Goal: Register for event/course: Sign up to attend an event or enroll in a course

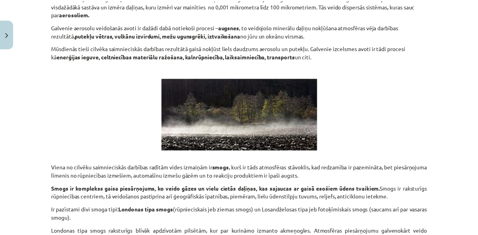
scroll to position [1558, 0]
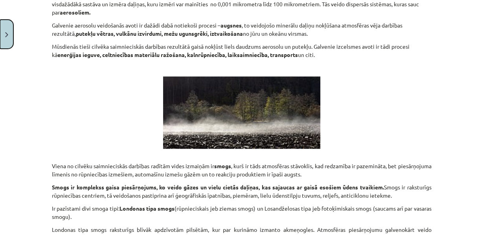
click at [2, 36] on button "Close" at bounding box center [6, 34] width 13 height 29
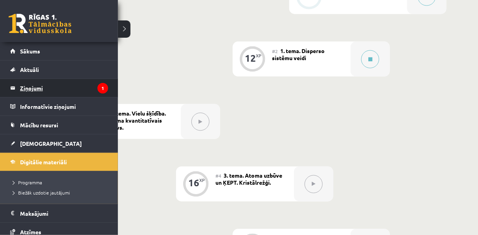
click at [27, 88] on legend "Ziņojumi 1" at bounding box center [64, 88] width 88 height 18
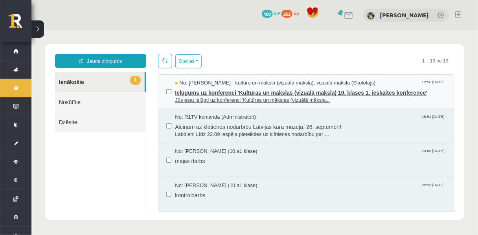
click at [214, 96] on span "Ielūgums uz konferenci 'Kultūras un mākslas (vizuālā māksla) 10. klases 1. iesk…" at bounding box center [310, 92] width 271 height 10
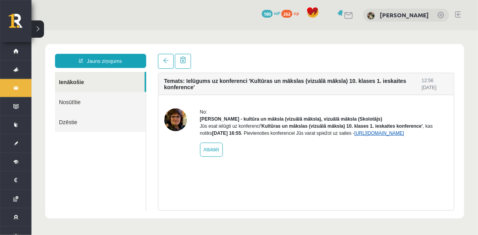
click at [354, 136] on link "[URL][DOMAIN_NAME]" at bounding box center [379, 133] width 50 height 6
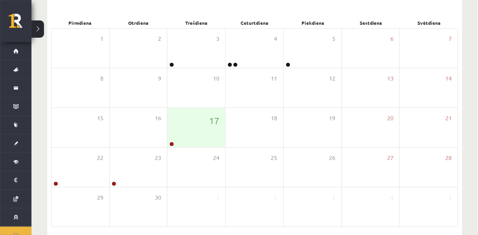
scroll to position [177, 0]
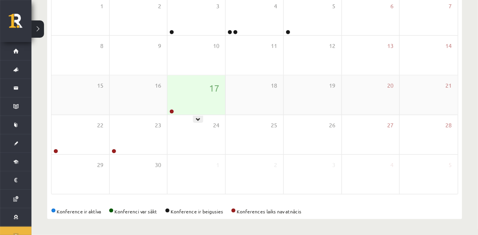
click at [201, 89] on div "17" at bounding box center [197, 95] width 58 height 39
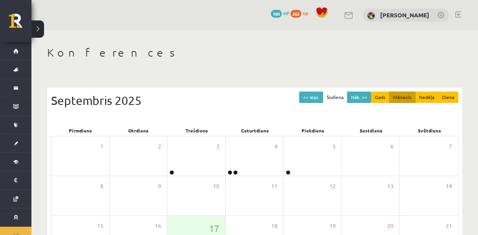
scroll to position [143, 0]
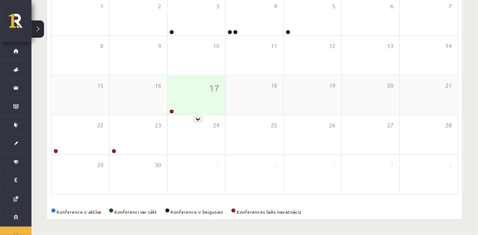
click at [204, 96] on div "17" at bounding box center [197, 95] width 58 height 39
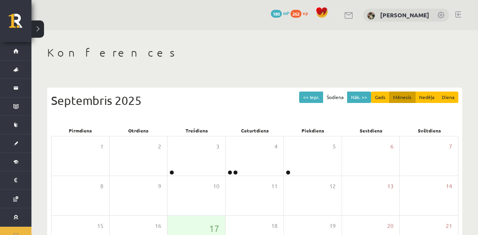
scroll to position [143, 0]
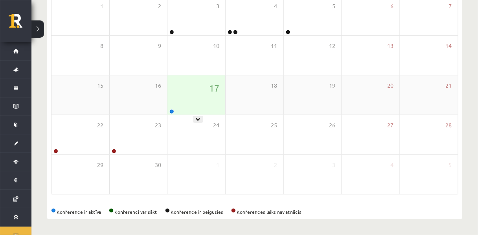
click at [192, 89] on div "17" at bounding box center [197, 95] width 58 height 39
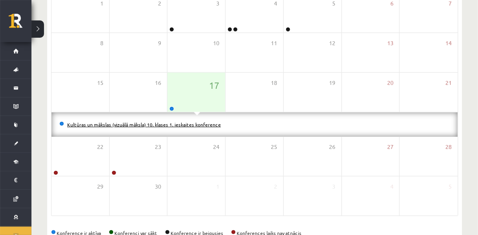
drag, startPoint x: 203, startPoint y: 127, endPoint x: 173, endPoint y: 128, distance: 30.3
click at [173, 128] on link "Kultūras un mākslas (vizuālā māksla) 10. klases 1. ieskaites konference" at bounding box center [144, 125] width 154 height 6
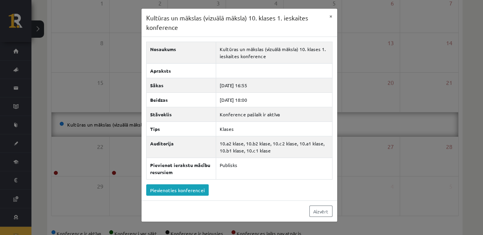
click at [2, 105] on div "Kultūras un mākslas (vizuālā māksla) 10. klases 1. ieskaites konference × Nosau…" at bounding box center [241, 117] width 483 height 235
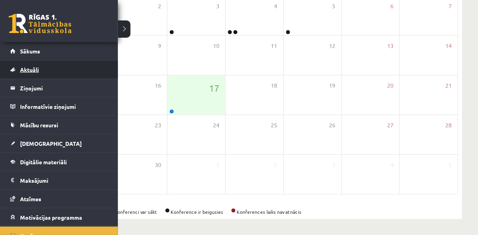
click at [33, 69] on span "Aktuāli" at bounding box center [29, 69] width 19 height 7
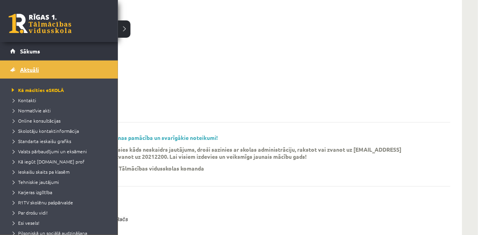
click at [28, 74] on link "Aktuāli" at bounding box center [59, 70] width 98 height 18
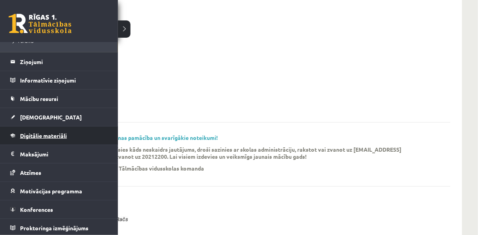
scroll to position [203, 0]
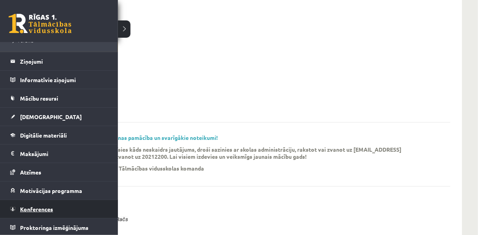
click at [65, 210] on link "Konferences" at bounding box center [59, 209] width 98 height 18
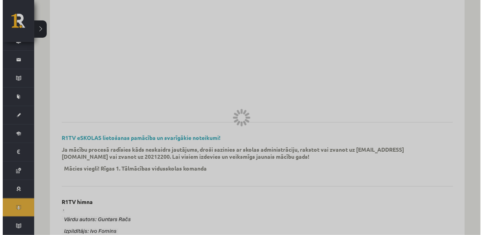
scroll to position [27, 0]
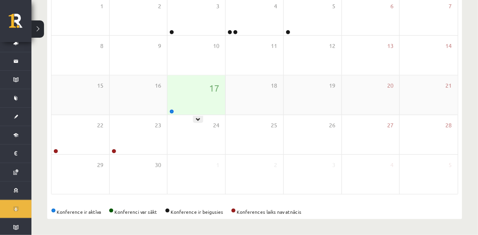
click at [184, 105] on div "17" at bounding box center [197, 95] width 58 height 39
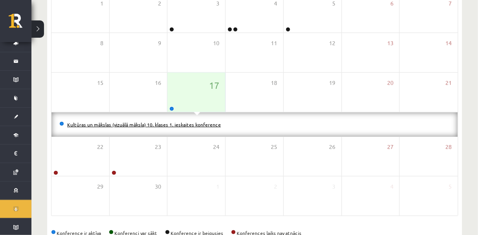
click at [184, 127] on link "Kultūras un mākslas (vizuālā māksla) 10. klases 1. ieskaites konference" at bounding box center [144, 125] width 154 height 6
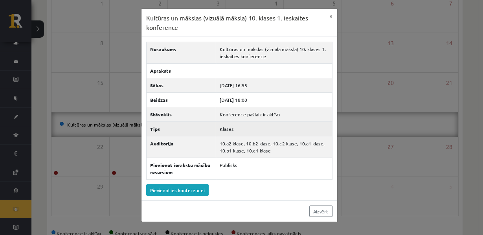
scroll to position [45, 0]
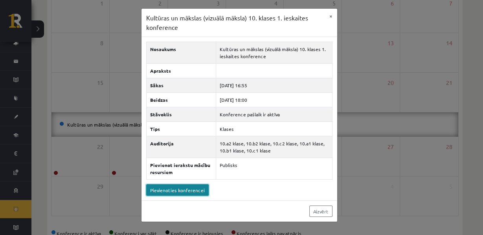
click at [191, 189] on link "Pievienoties konferencei" at bounding box center [177, 189] width 63 height 11
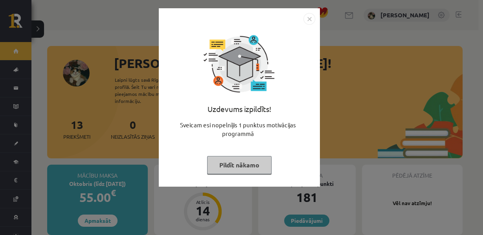
click at [258, 171] on button "Pildīt nākamo" at bounding box center [239, 165] width 64 height 18
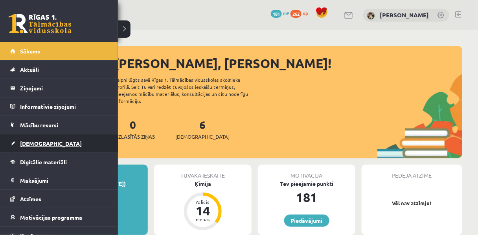
scroll to position [27, 0]
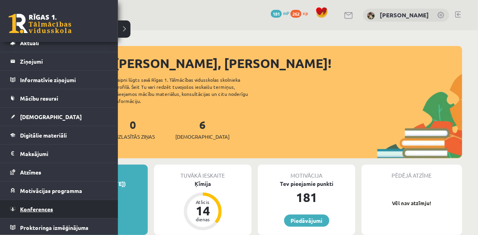
click at [44, 208] on span "Konferences" at bounding box center [36, 209] width 33 height 7
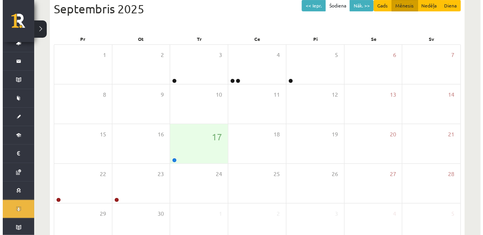
scroll to position [144, 0]
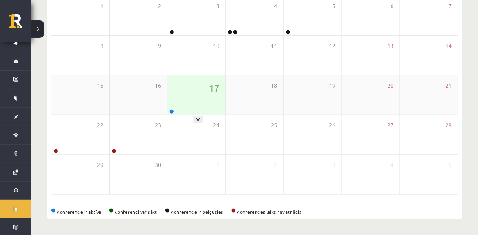
click at [200, 98] on div "17" at bounding box center [197, 95] width 58 height 39
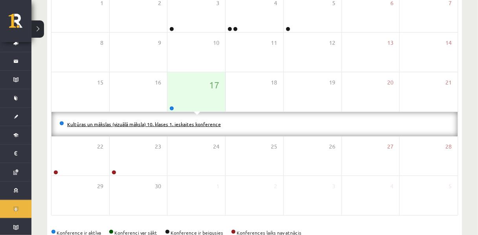
click at [193, 127] on link "Kultūras un mākslas (vizuālā māksla) 10. klases 1. ieskaites konference" at bounding box center [144, 124] width 154 height 6
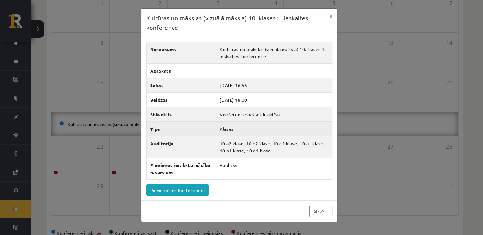
scroll to position [45, 0]
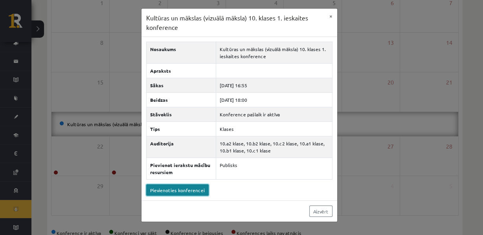
click at [186, 190] on link "Pievienoties konferencei" at bounding box center [177, 189] width 63 height 11
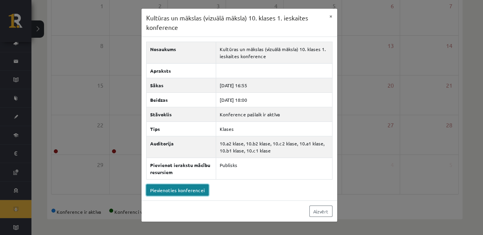
click at [167, 189] on link "Pievienoties konferencei" at bounding box center [177, 189] width 63 height 11
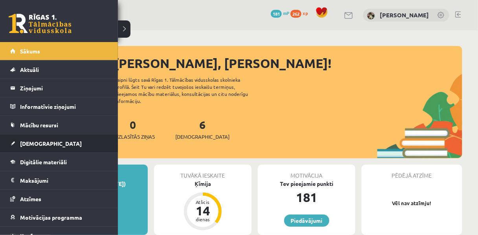
scroll to position [27, 0]
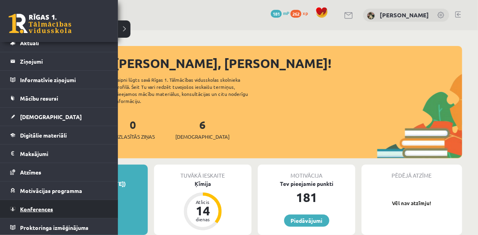
click at [53, 207] on link "Konferences" at bounding box center [59, 209] width 98 height 18
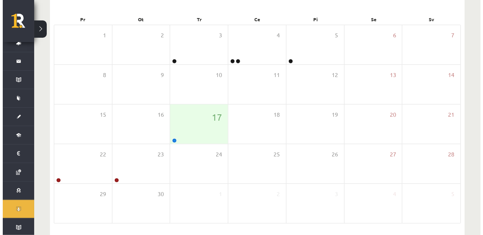
scroll to position [112, 0]
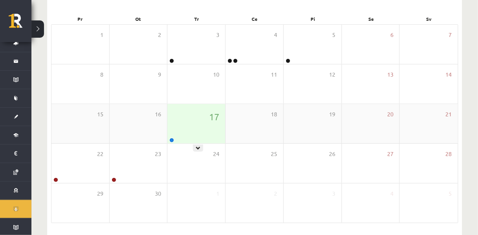
click at [203, 131] on div "17" at bounding box center [197, 123] width 58 height 39
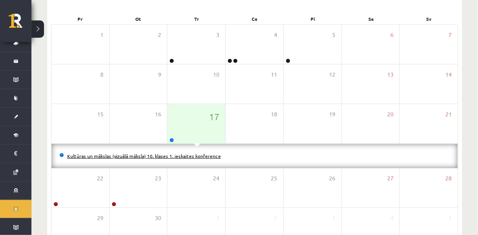
click at [177, 159] on link "Kultūras un mākslas (vizuālā māksla) 10. klases 1. ieskaites konference" at bounding box center [144, 156] width 154 height 6
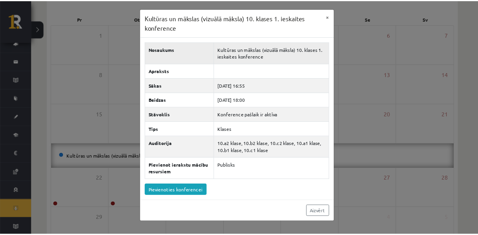
scroll to position [45, 0]
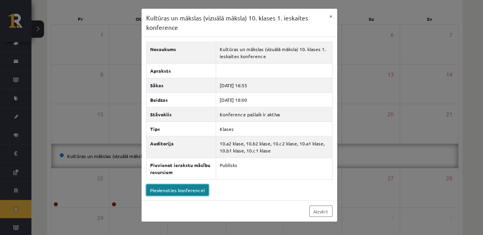
click at [182, 189] on link "Pievienoties konferencei" at bounding box center [177, 189] width 63 height 11
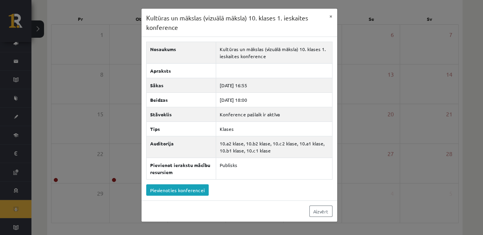
click at [5, 174] on div "Kultūras un mākslas (vizuālā māksla) 10. klases 1. ieskaites konference × Nosau…" at bounding box center [241, 117] width 483 height 235
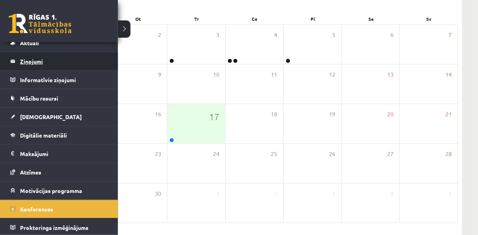
scroll to position [0, 0]
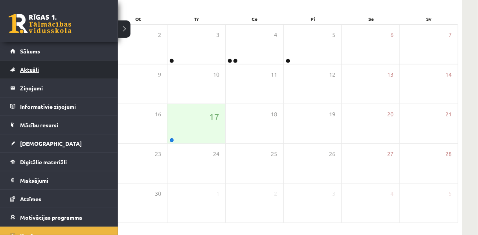
click at [29, 68] on span "Aktuāli" at bounding box center [29, 69] width 19 height 7
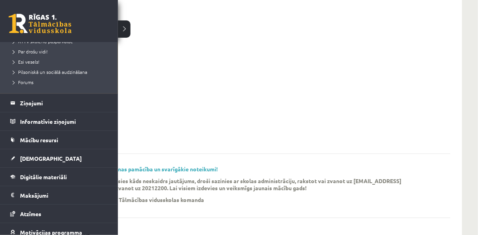
scroll to position [162, 0]
click at [40, 102] on legend "Ziņojumi 0" at bounding box center [64, 103] width 88 height 18
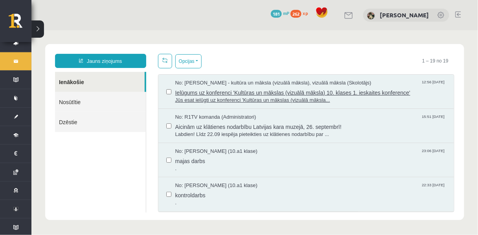
click at [210, 90] on span "Ielūgums uz konferenci 'Kultūras un mākslas (vizuālā māksla) 10. klases 1. iesk…" at bounding box center [310, 92] width 271 height 10
click at [215, 96] on span "Ielūgums uz konferenci 'Kultūras un mākslas (vizuālā māksla) 10. klases 1. iesk…" at bounding box center [310, 92] width 271 height 10
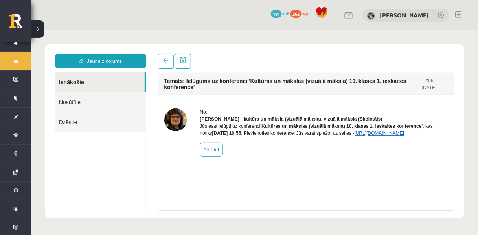
click at [354, 136] on link "[URL][DOMAIN_NAME]" at bounding box center [379, 133] width 50 height 6
